Goal: Task Accomplishment & Management: Manage account settings

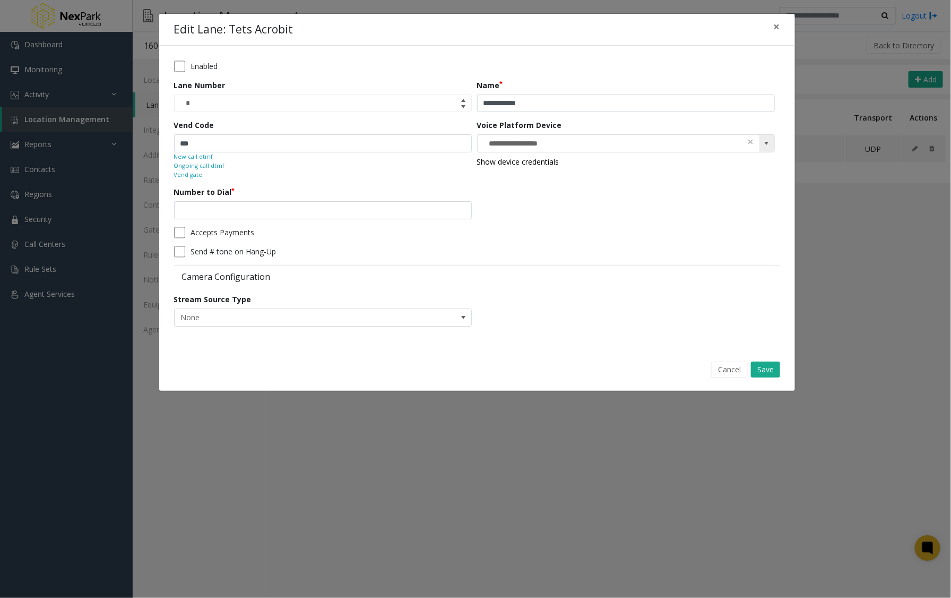
click at [765, 142] on span at bounding box center [767, 143] width 8 height 8
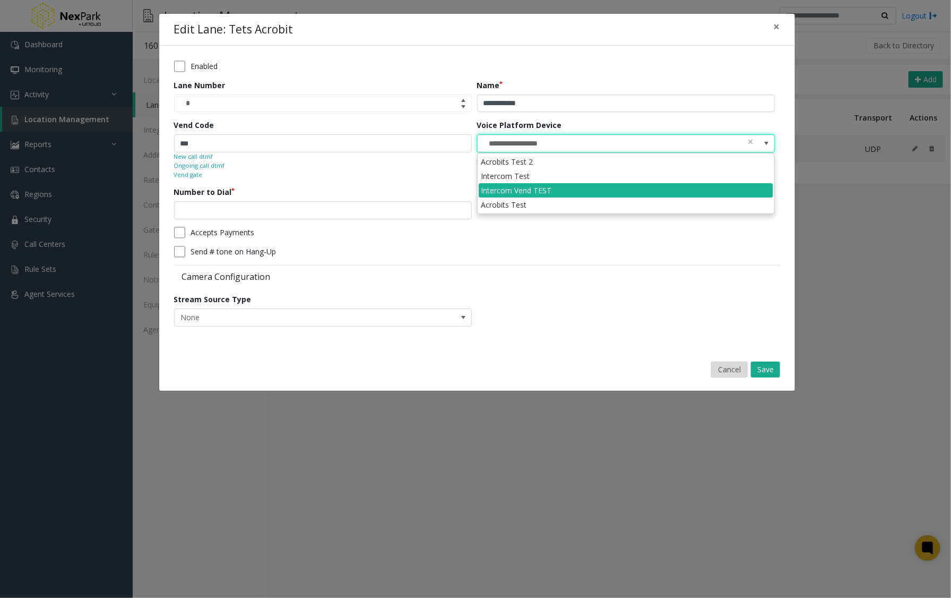
click at [730, 369] on button "Cancel" at bounding box center [729, 369] width 37 height 16
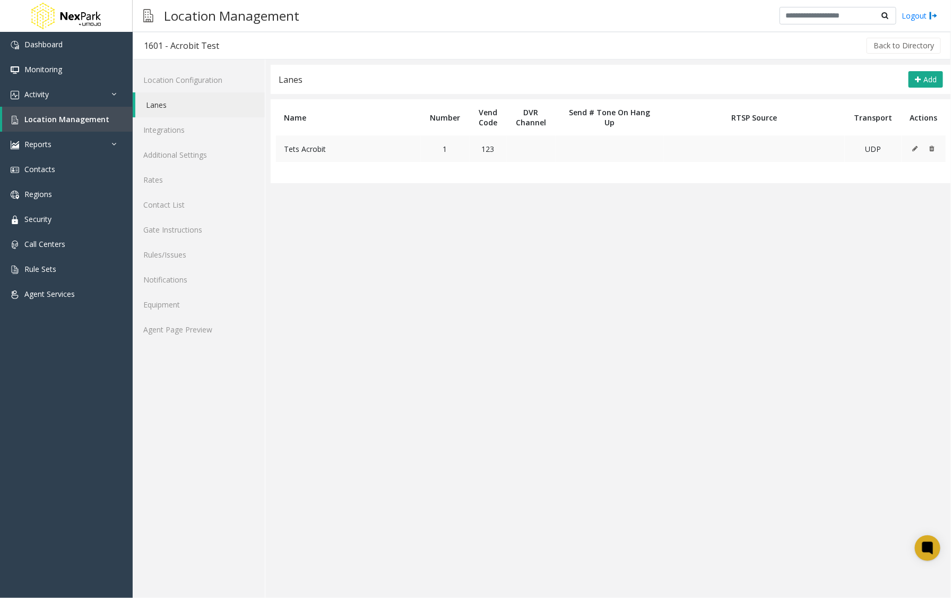
click at [916, 150] on icon at bounding box center [915, 148] width 5 height 6
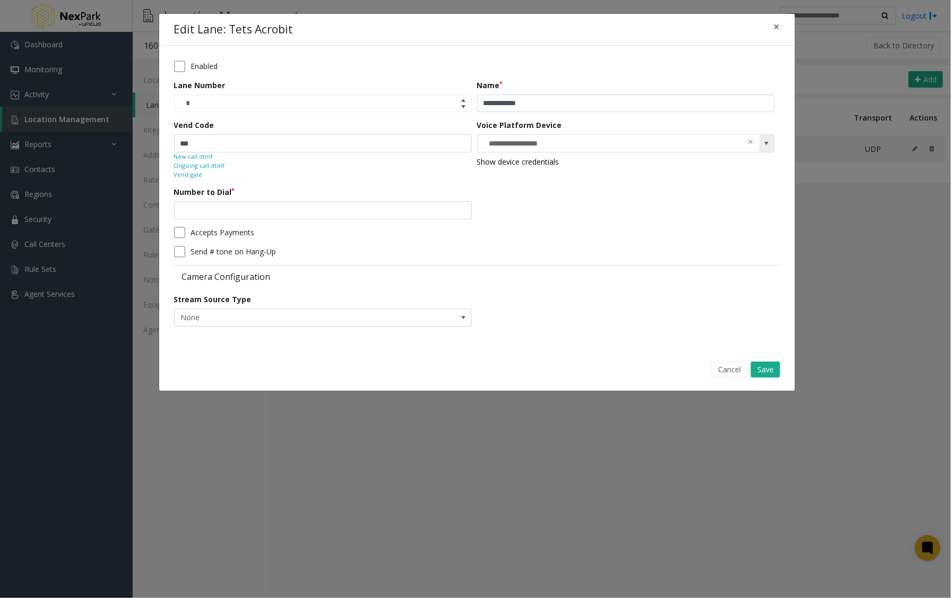
click at [763, 142] on span at bounding box center [767, 143] width 8 height 8
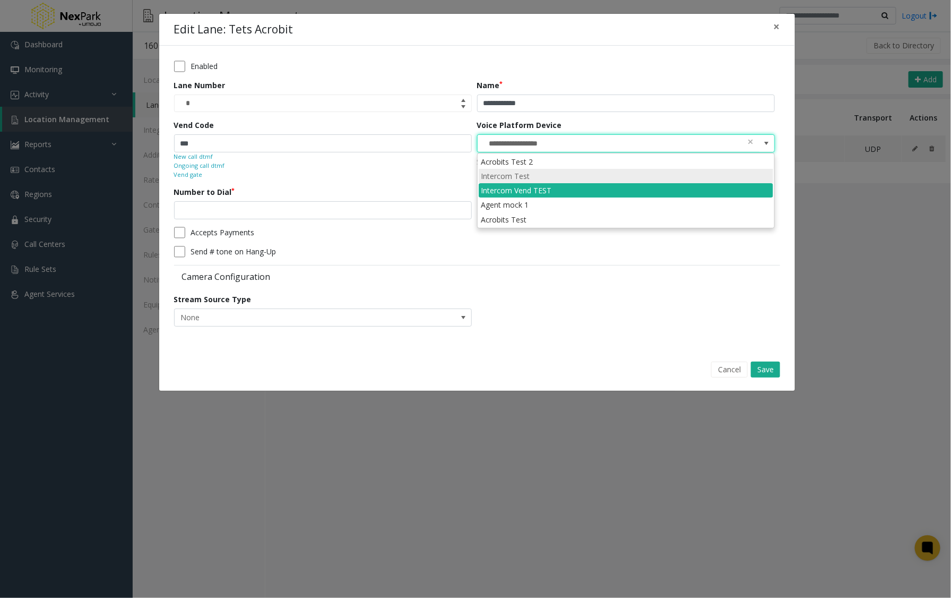
click at [524, 178] on li "Intercom Test" at bounding box center [626, 176] width 295 height 14
type input "**********"
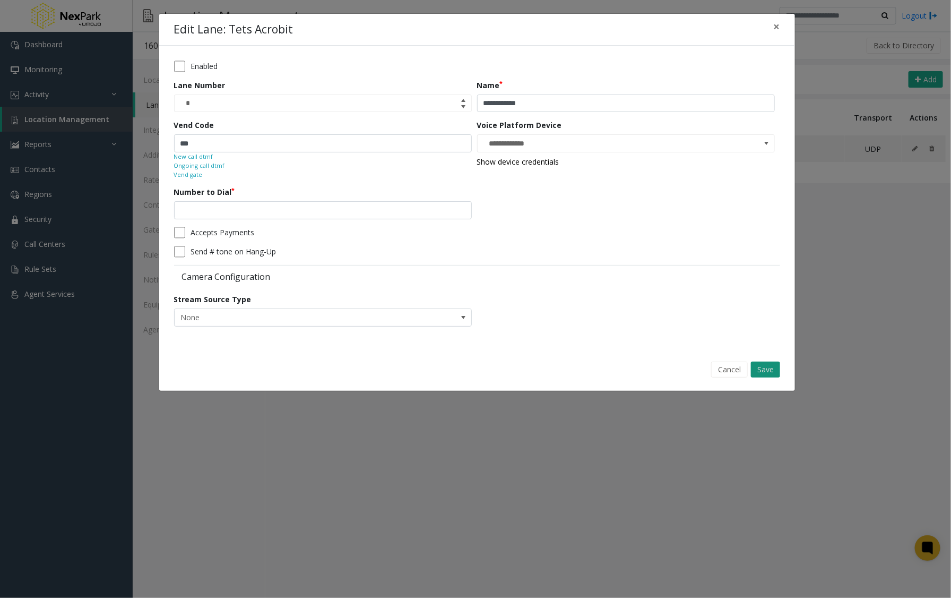
click at [771, 370] on button "Save" at bounding box center [765, 369] width 29 height 16
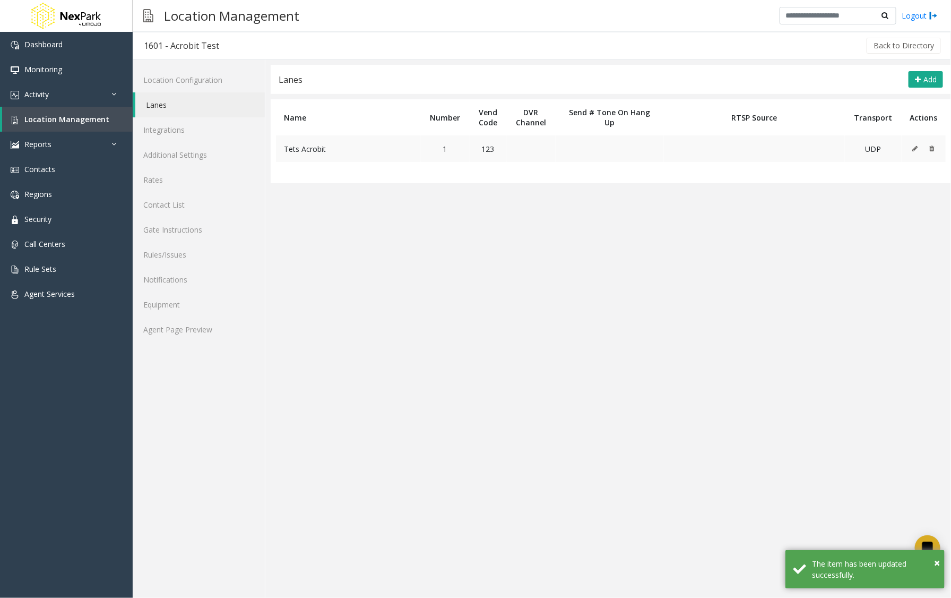
click at [301, 155] on td "Tets Acrobit" at bounding box center [348, 148] width 145 height 27
click at [916, 148] on icon at bounding box center [915, 148] width 5 height 6
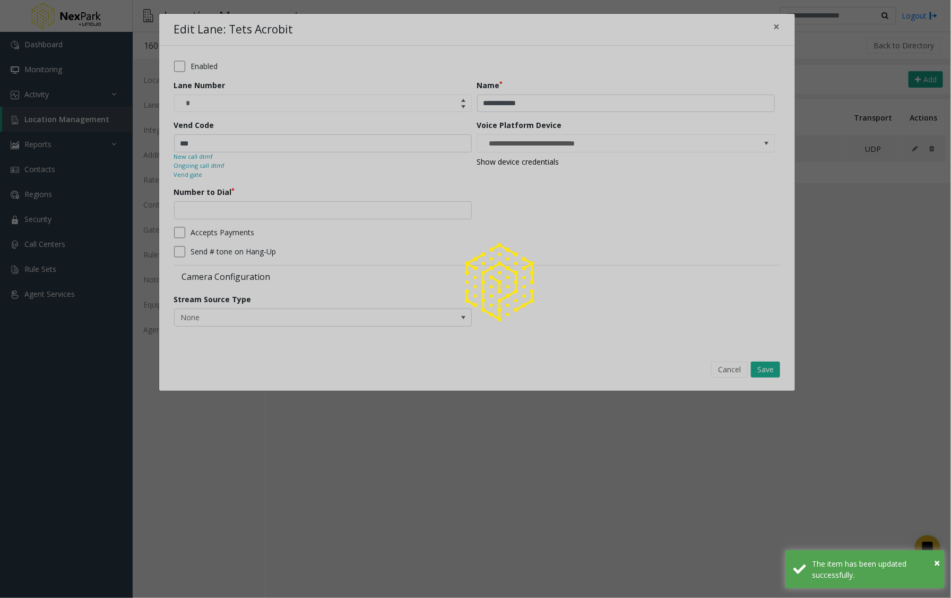
type input "**********"
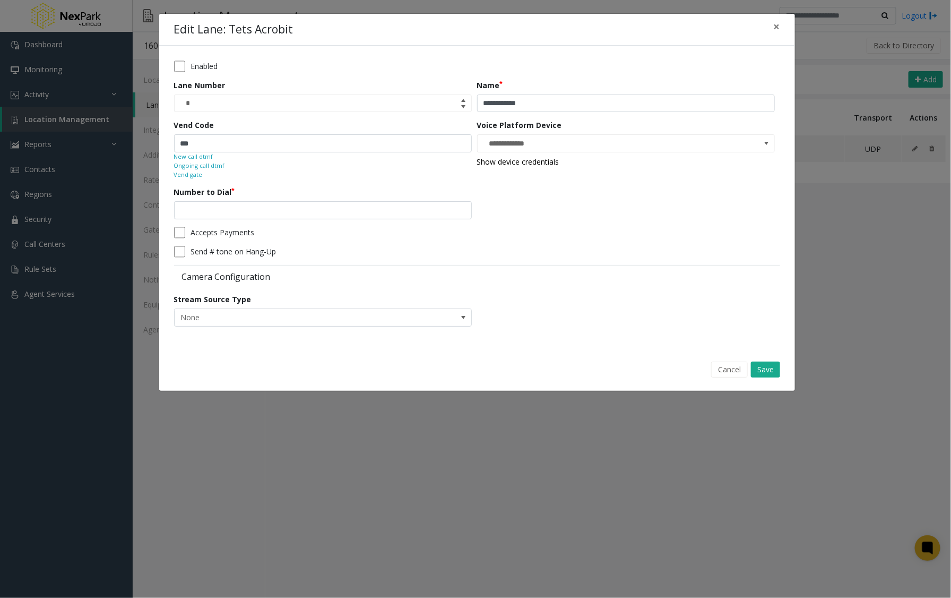
click at [207, 166] on small "Ongoing call dtmf" at bounding box center [199, 165] width 51 height 9
click at [194, 175] on small "Vend gate" at bounding box center [188, 174] width 29 height 9
click at [211, 165] on small "Ongoing call dtmf" at bounding box center [199, 165] width 51 height 9
click at [210, 166] on small "Ongoing call dtmf" at bounding box center [199, 165] width 51 height 9
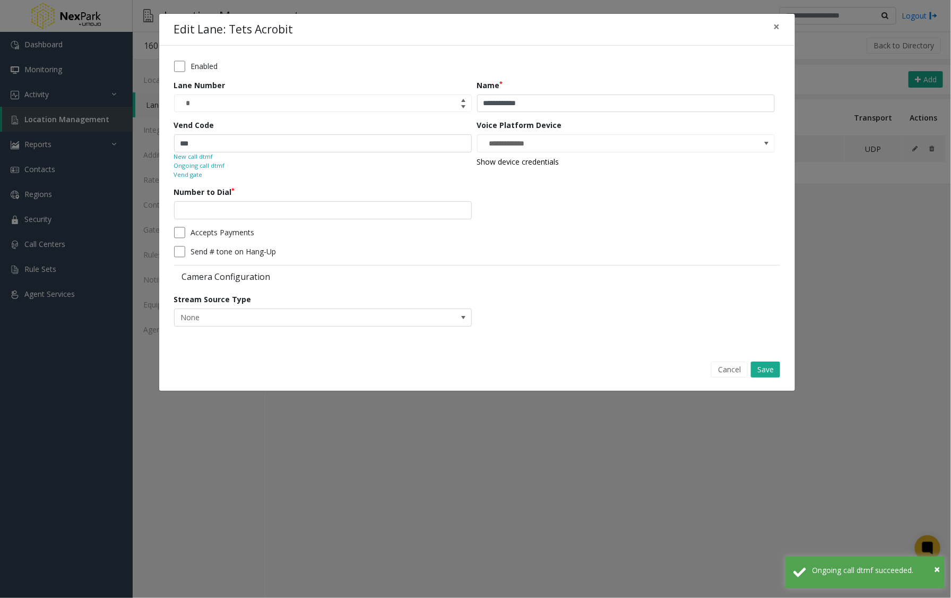
click at [210, 166] on small "Ongoing call dtmf" at bounding box center [199, 165] width 51 height 9
click at [211, 166] on small "Ongoing call dtmf" at bounding box center [199, 165] width 51 height 9
click at [196, 174] on small "Vend gate" at bounding box center [188, 174] width 29 height 9
click at [197, 176] on small "Vend gate" at bounding box center [188, 174] width 29 height 9
click at [193, 173] on small "Vend gate" at bounding box center [188, 174] width 29 height 9
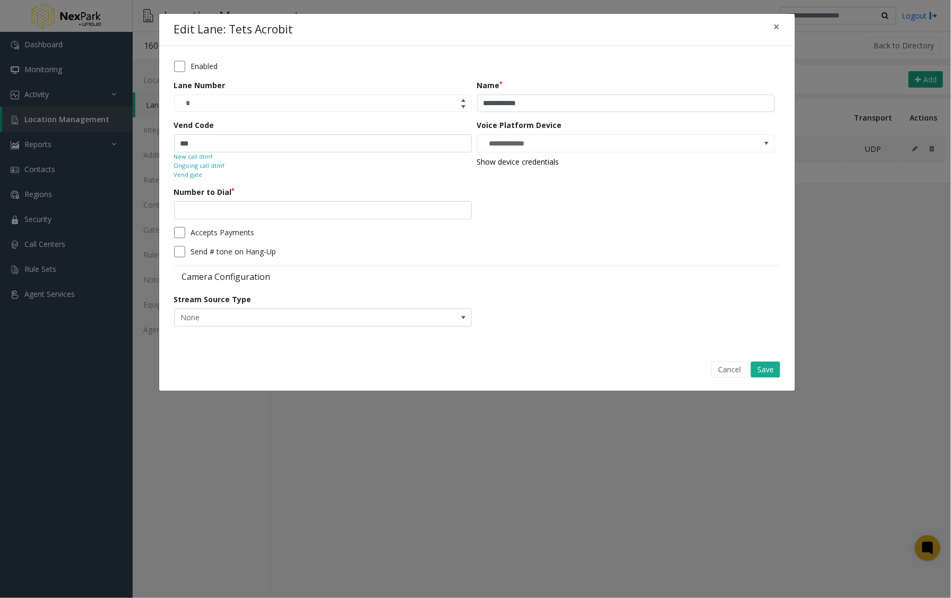
click at [203, 156] on small "New call dtmf" at bounding box center [193, 156] width 39 height 9
click at [205, 157] on small "New call dtmf" at bounding box center [193, 156] width 39 height 9
click at [195, 175] on small "Vend gate" at bounding box center [188, 174] width 29 height 9
